Goal: Task Accomplishment & Management: Manage account settings

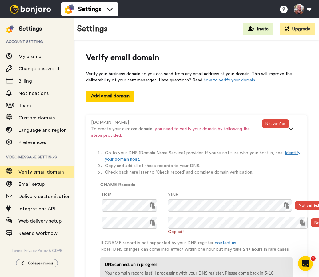
scroll to position [20, 0]
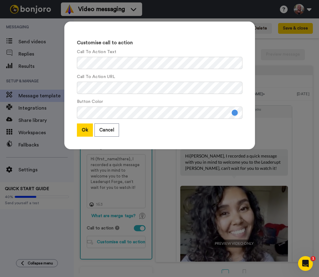
scroll to position [90, 0]
